Goal: Find specific page/section: Find specific page/section

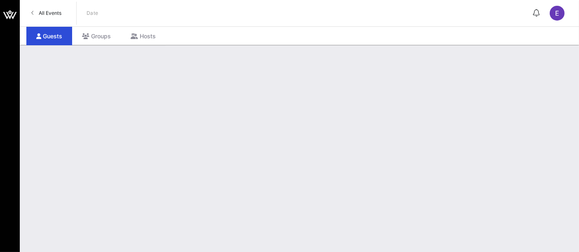
click at [52, 16] on link "All Events" at bounding box center [46, 13] width 40 height 13
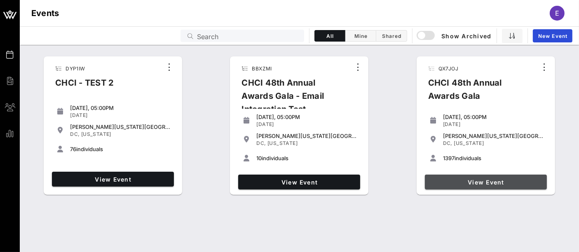
click at [492, 178] on link "View Event" at bounding box center [486, 182] width 122 height 15
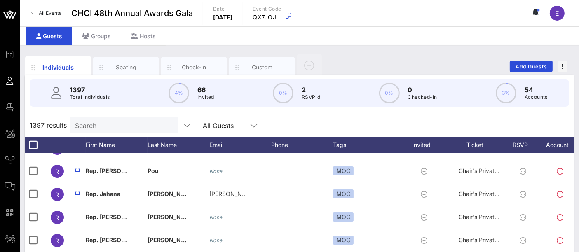
scroll to position [17, 0]
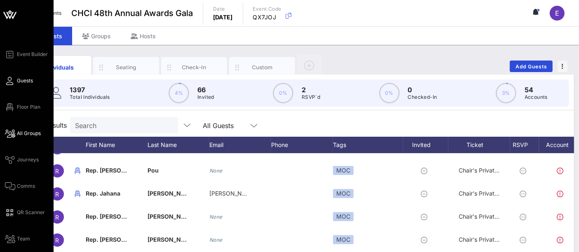
click at [33, 133] on span "All Groups" at bounding box center [29, 133] width 24 height 7
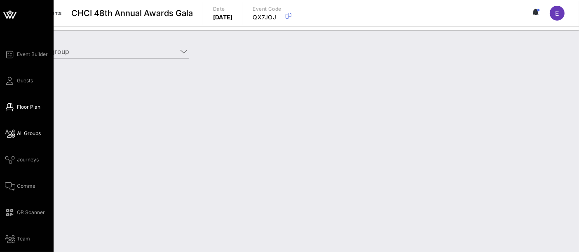
click at [31, 102] on link "Floor Plan" at bounding box center [22, 107] width 35 height 10
